Goal: Navigation & Orientation: Find specific page/section

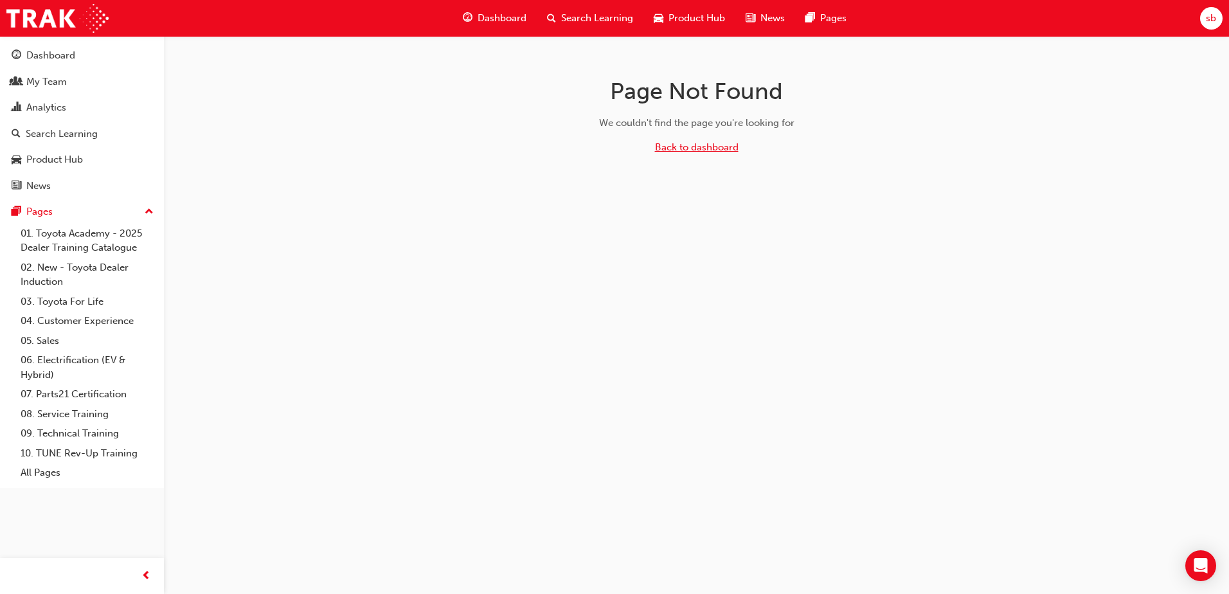
click at [698, 149] on link "Back to dashboard" at bounding box center [697, 147] width 84 height 12
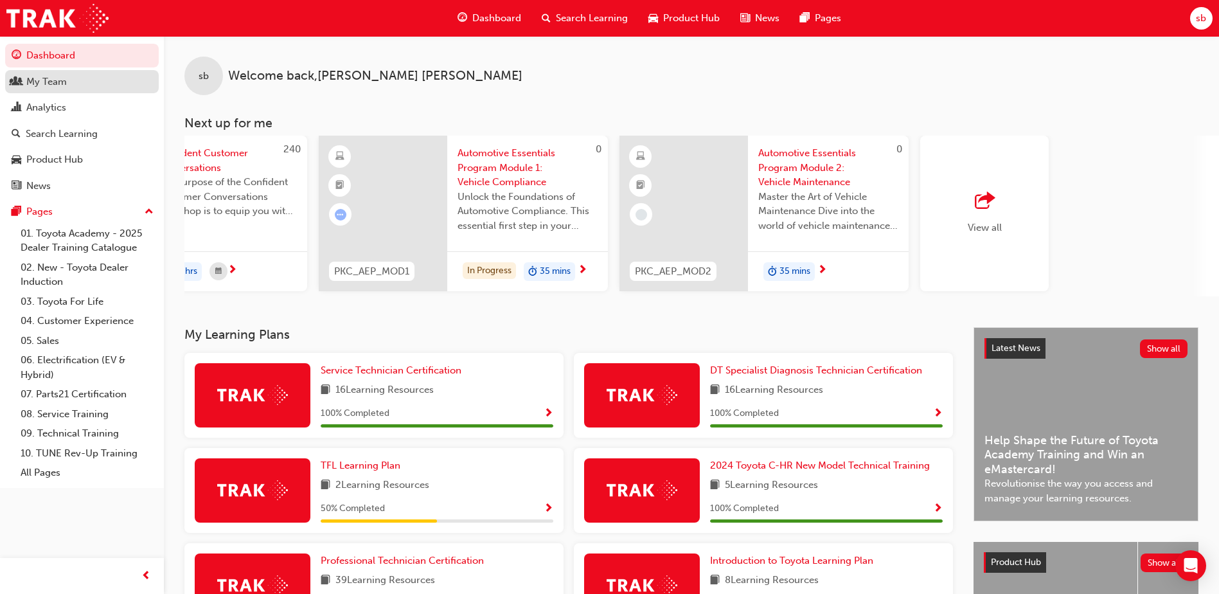
click at [79, 88] on div "My Team" at bounding box center [82, 82] width 141 height 16
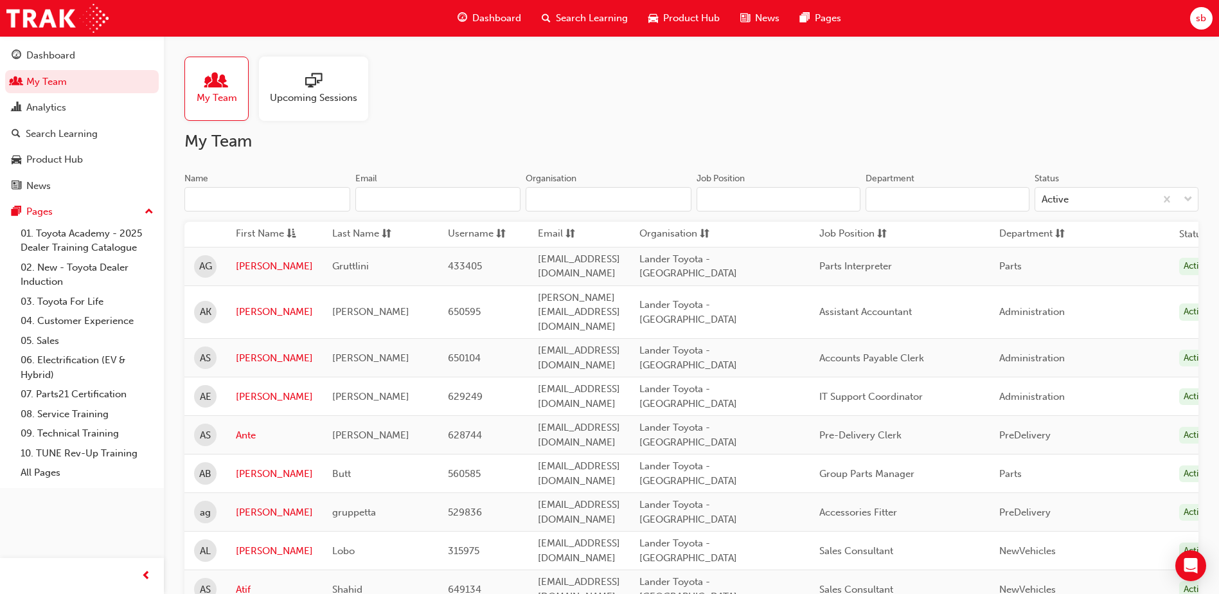
click at [333, 83] on div at bounding box center [313, 82] width 87 height 18
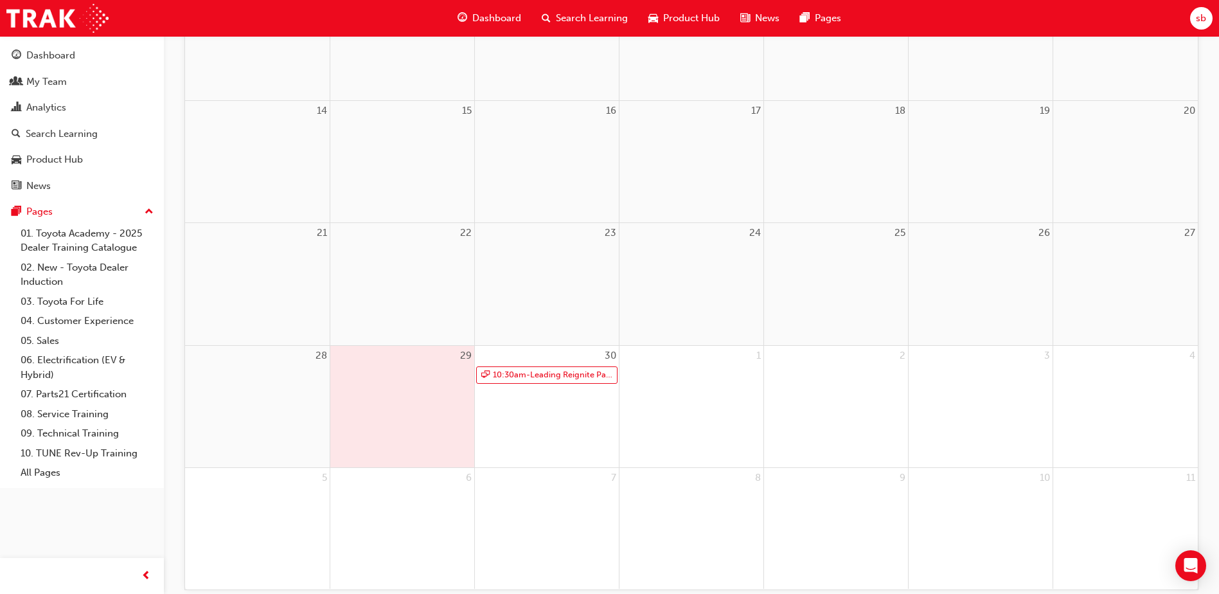
scroll to position [386, 0]
